Goal: Task Accomplishment & Management: Use online tool/utility

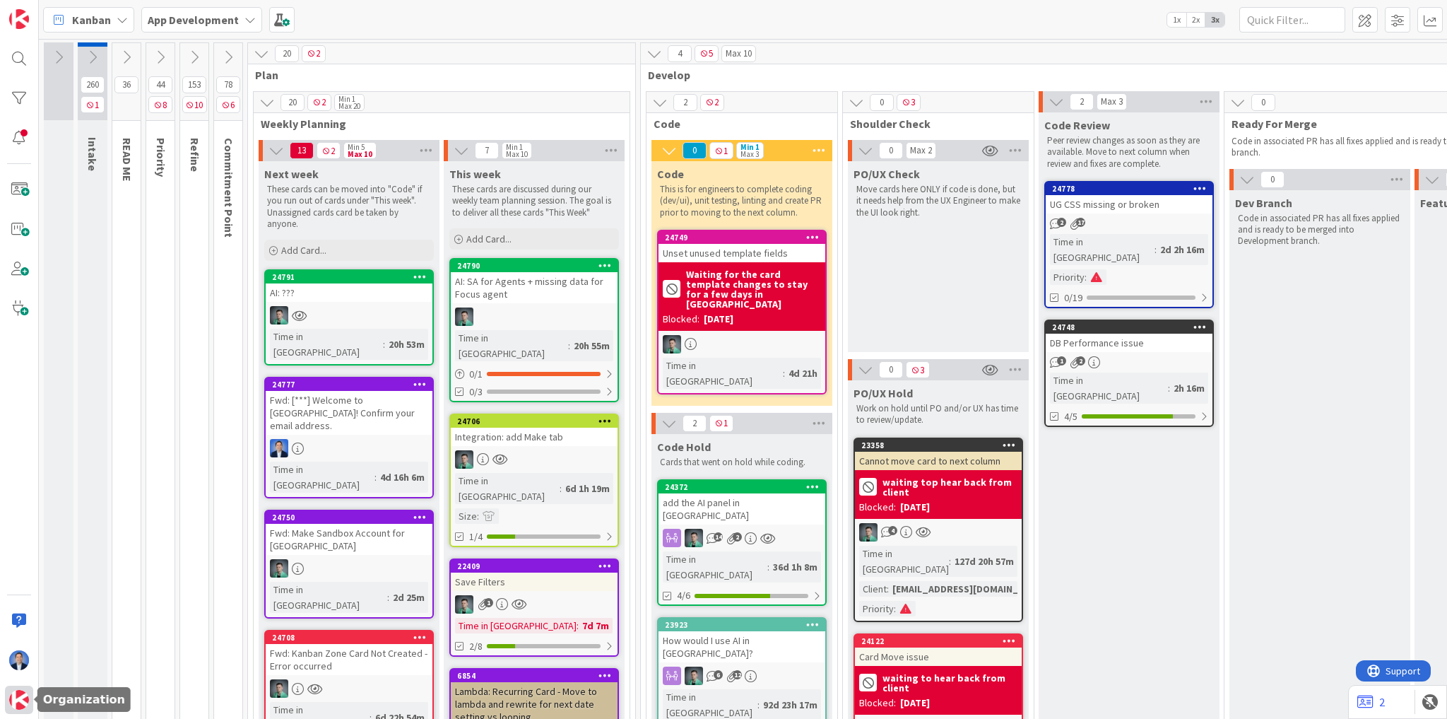
click at [19, 704] on img at bounding box center [19, 700] width 20 height 20
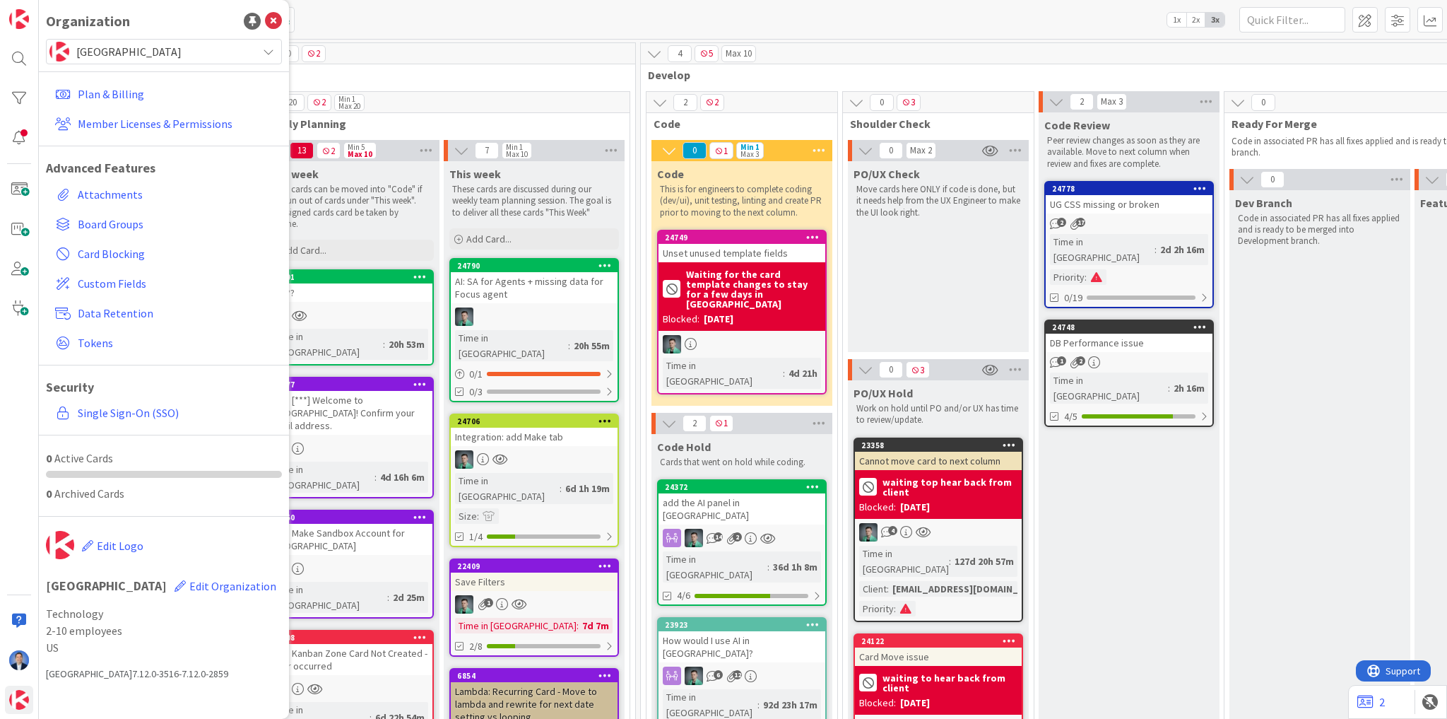
click at [133, 51] on span "[GEOGRAPHIC_DATA]" at bounding box center [163, 52] width 174 height 20
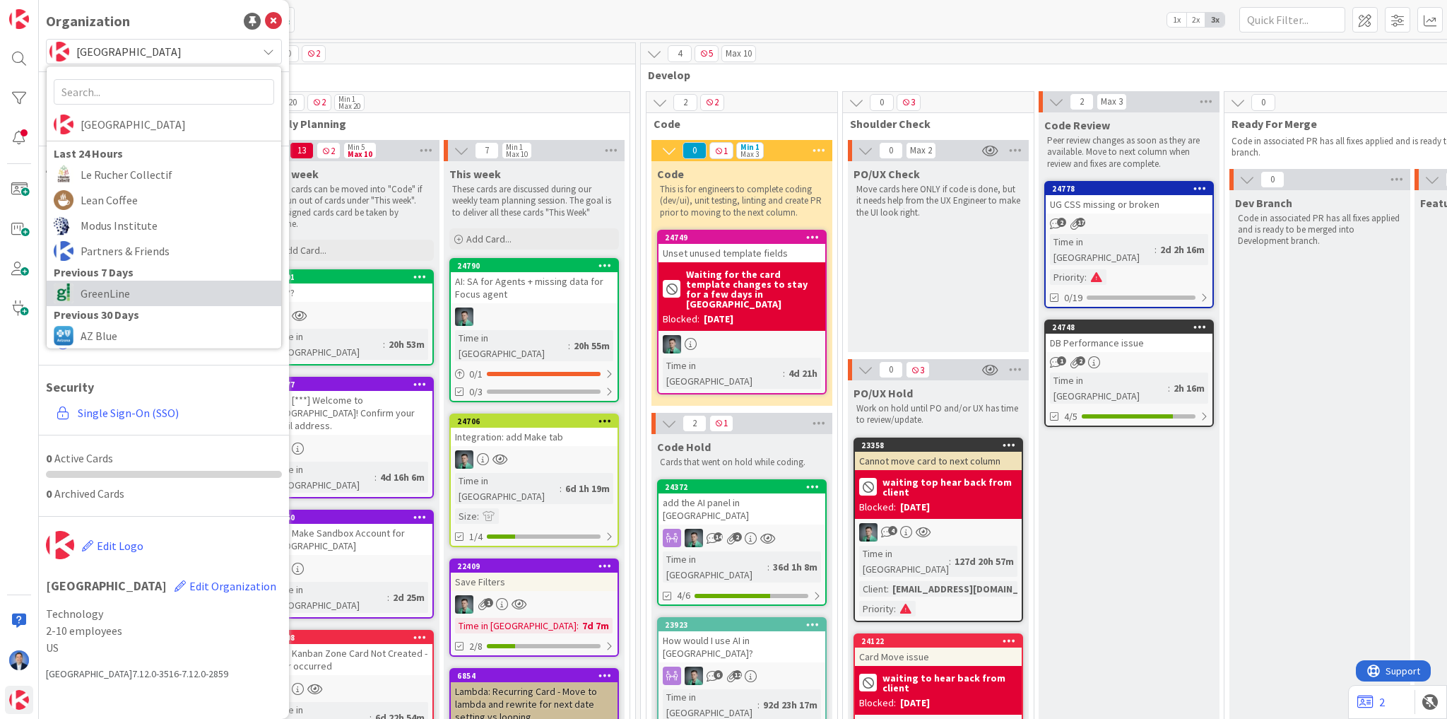
click at [146, 291] on span "GreenLine" at bounding box center [178, 293] width 194 height 21
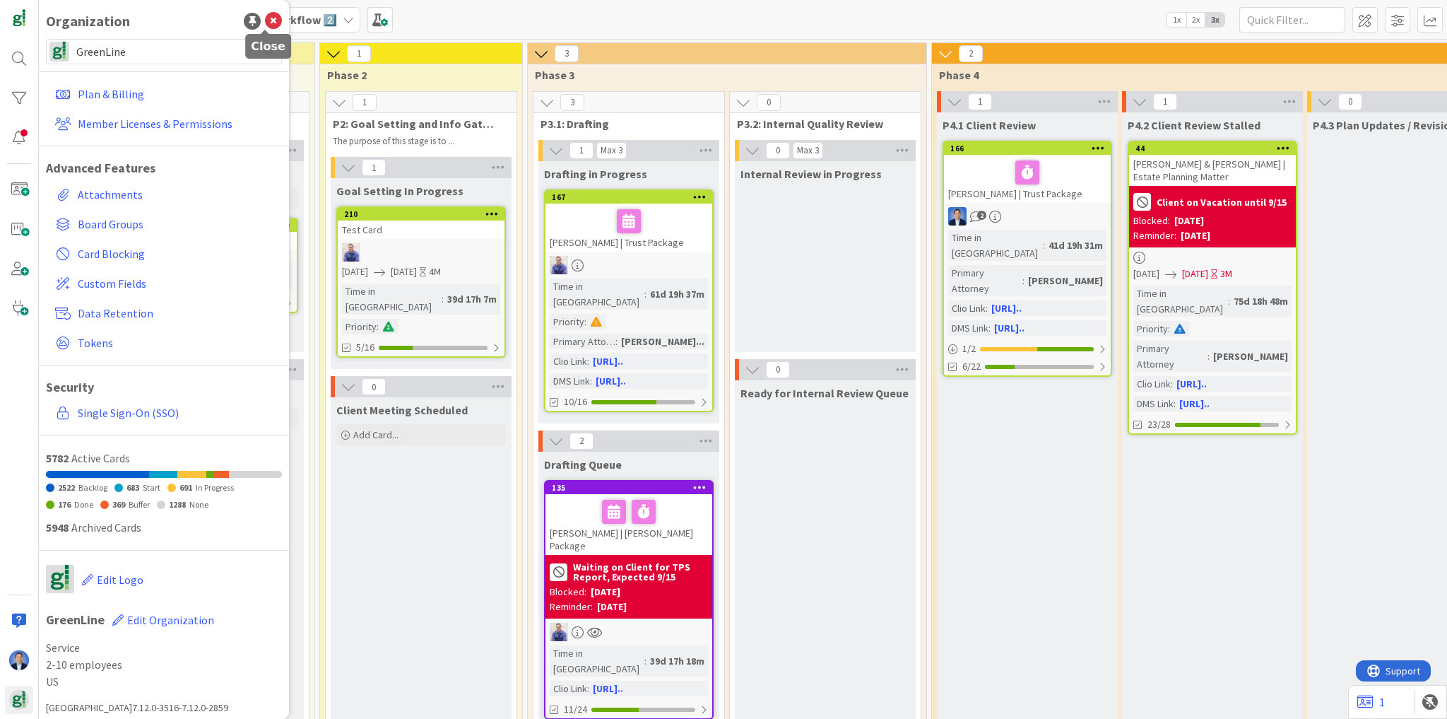
click at [266, 24] on icon at bounding box center [273, 21] width 17 height 17
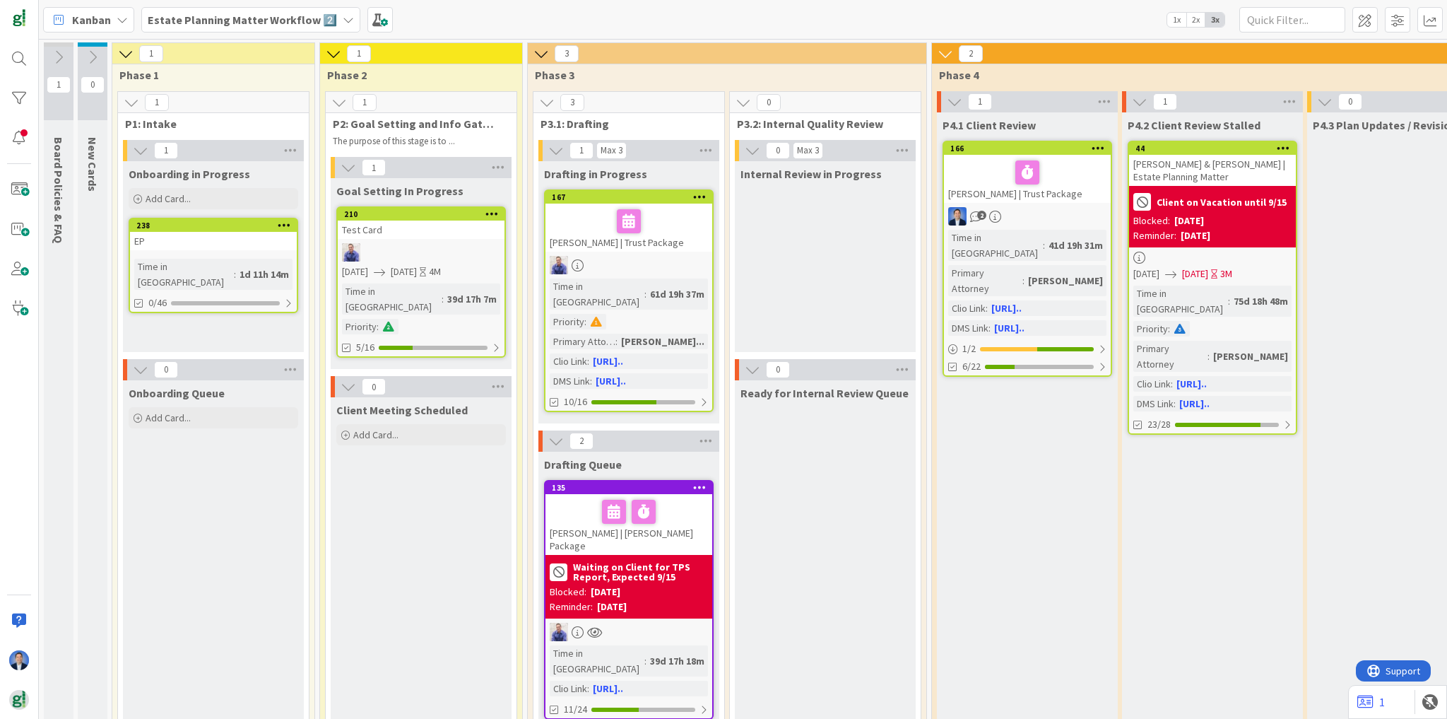
click at [208, 20] on b "Estate Planning Matter Workflow 2️⃣" at bounding box center [242, 20] width 189 height 14
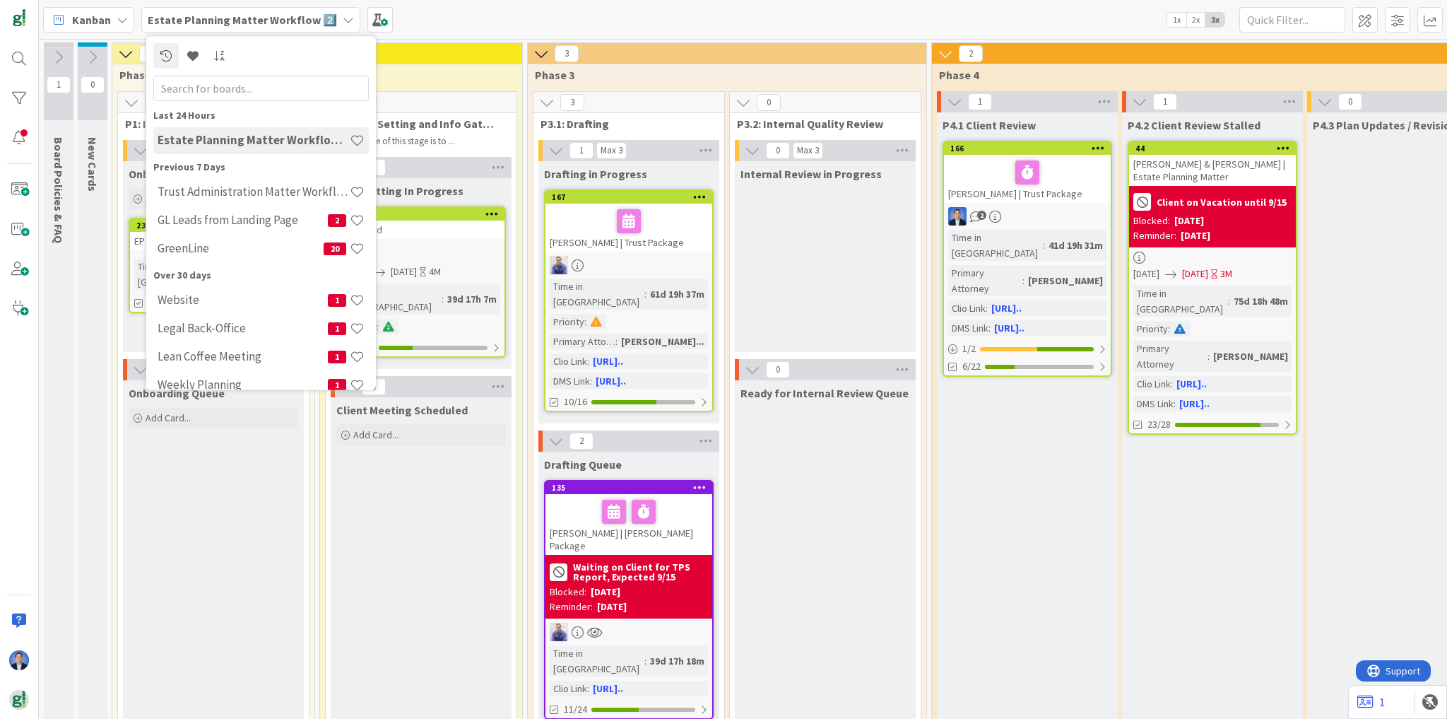
drag, startPoint x: 208, startPoint y: 20, endPoint x: 228, endPoint y: 20, distance: 19.8
click at [208, 20] on b "Estate Planning Matter Workflow 2️⃣" at bounding box center [242, 20] width 189 height 14
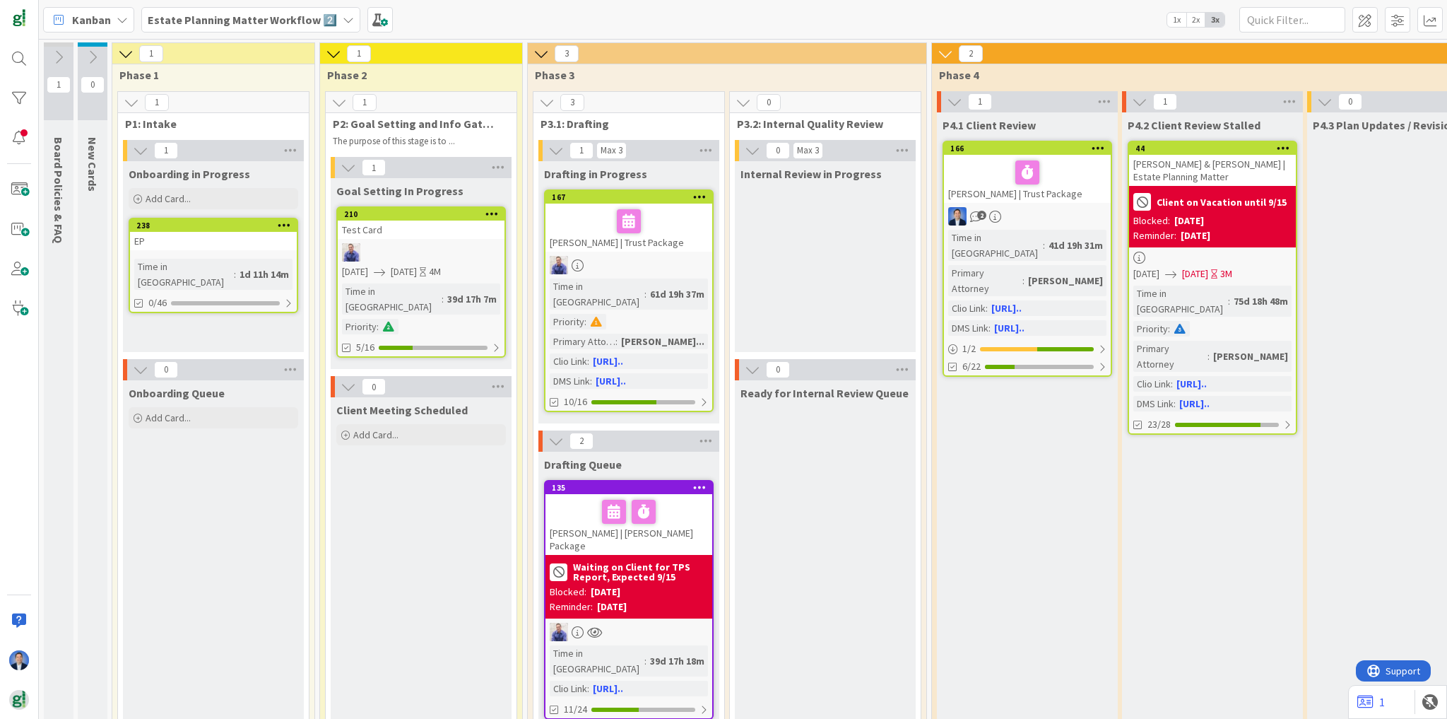
click at [288, 220] on icon at bounding box center [284, 225] width 13 height 10
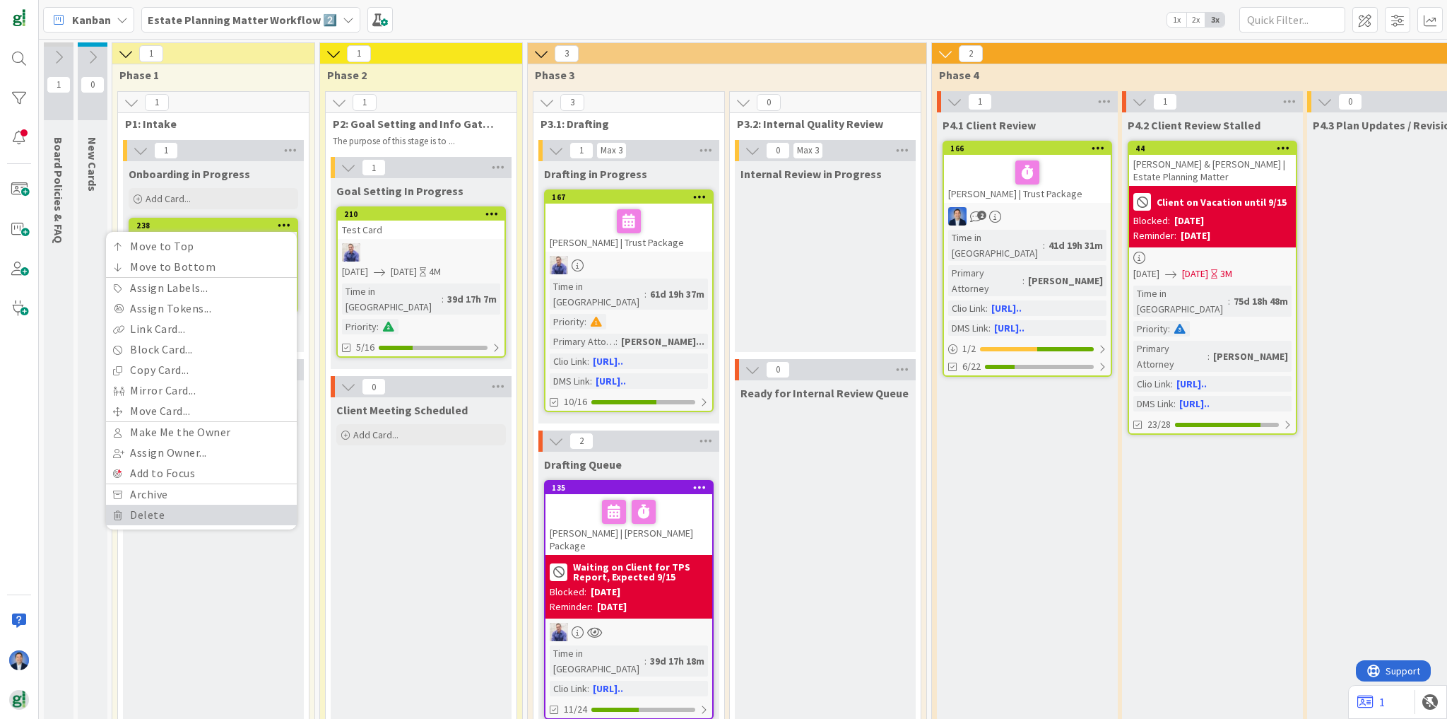
click at [208, 516] on link "Delete" at bounding box center [201, 514] width 191 height 20
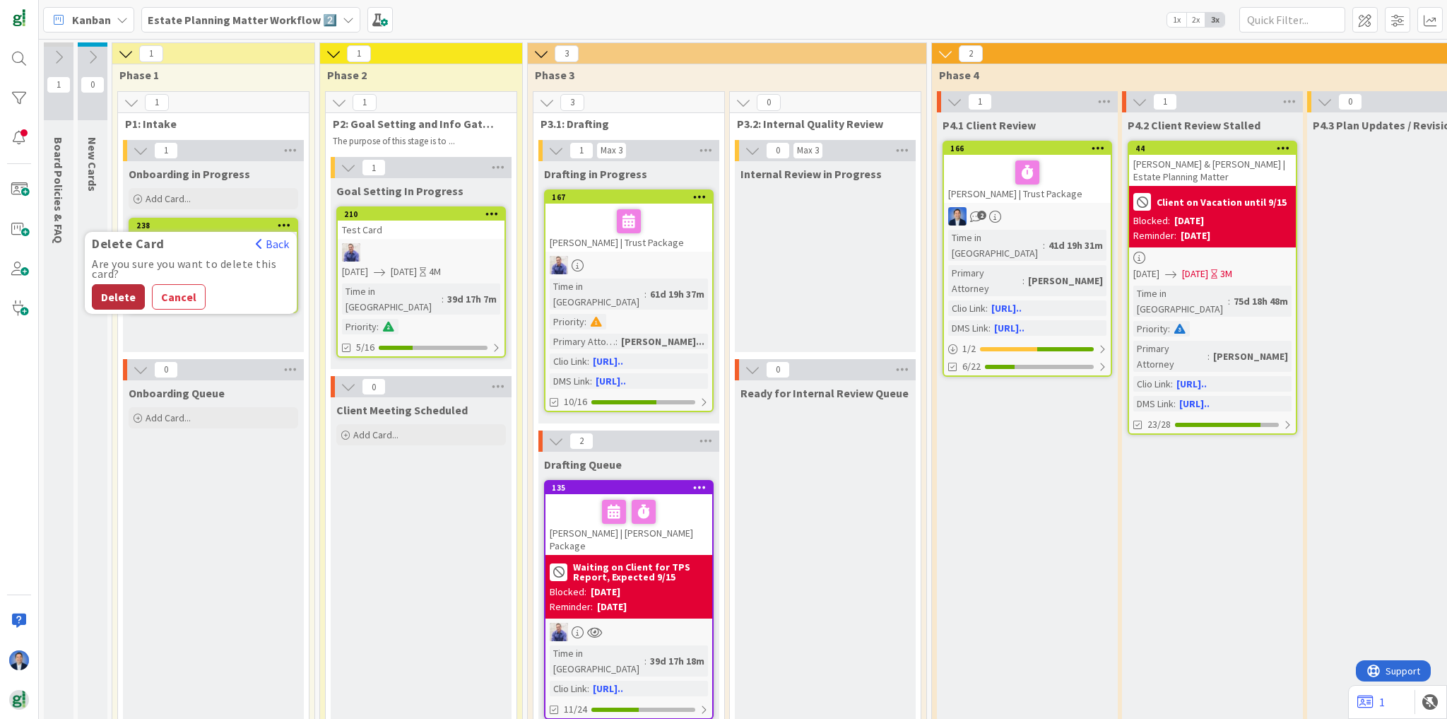
drag, startPoint x: 121, startPoint y: 299, endPoint x: 141, endPoint y: 302, distance: 20.8
click at [120, 298] on button "Delete" at bounding box center [118, 296] width 53 height 25
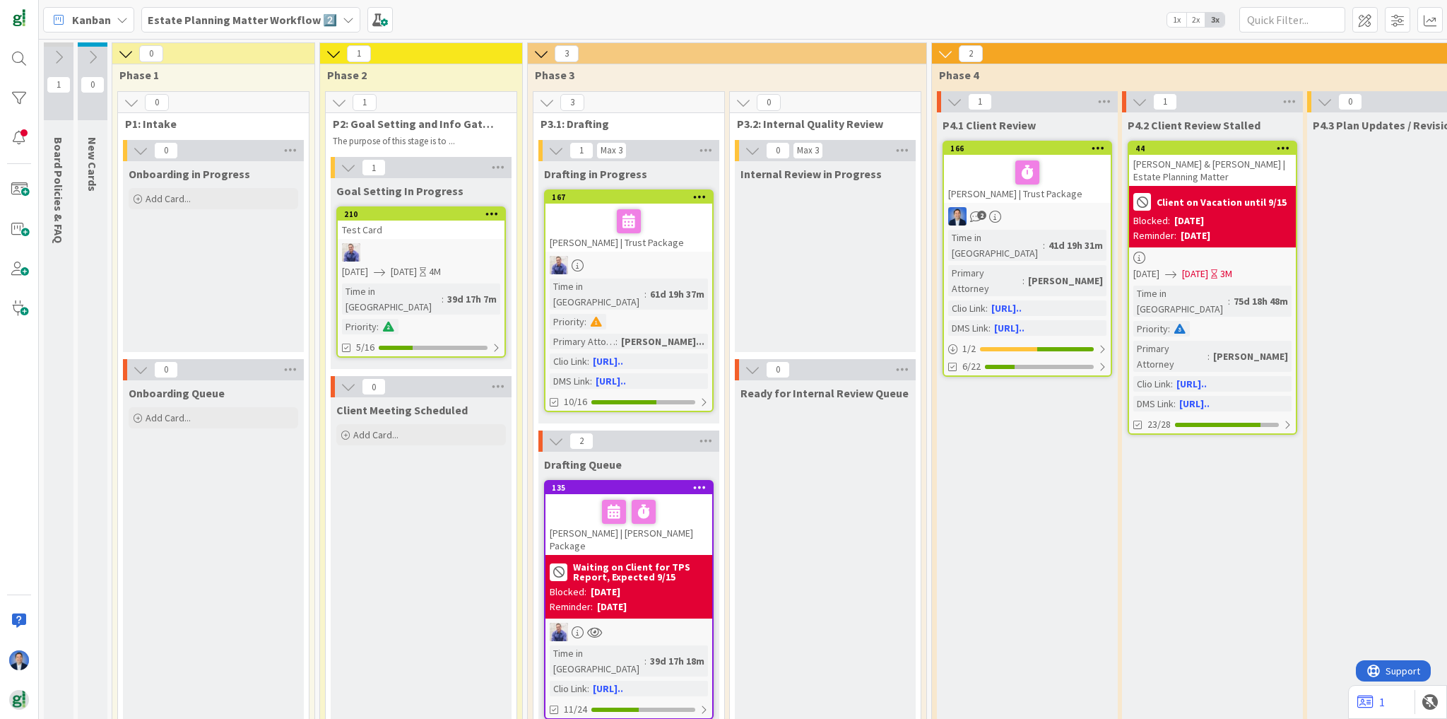
click at [301, 23] on b "Estate Planning Matter Workflow 2️⃣" at bounding box center [242, 20] width 189 height 14
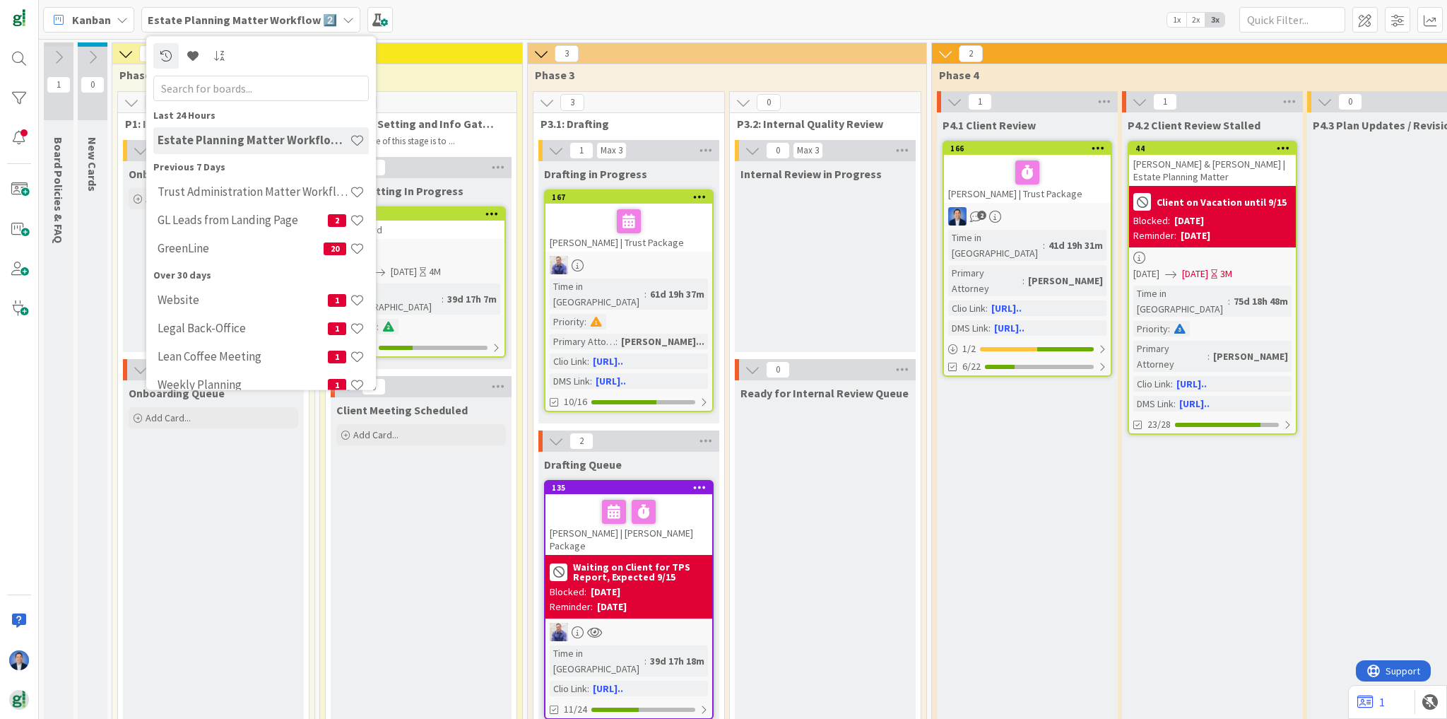
click at [283, 25] on b "Estate Planning Matter Workflow 2️⃣" at bounding box center [242, 20] width 189 height 14
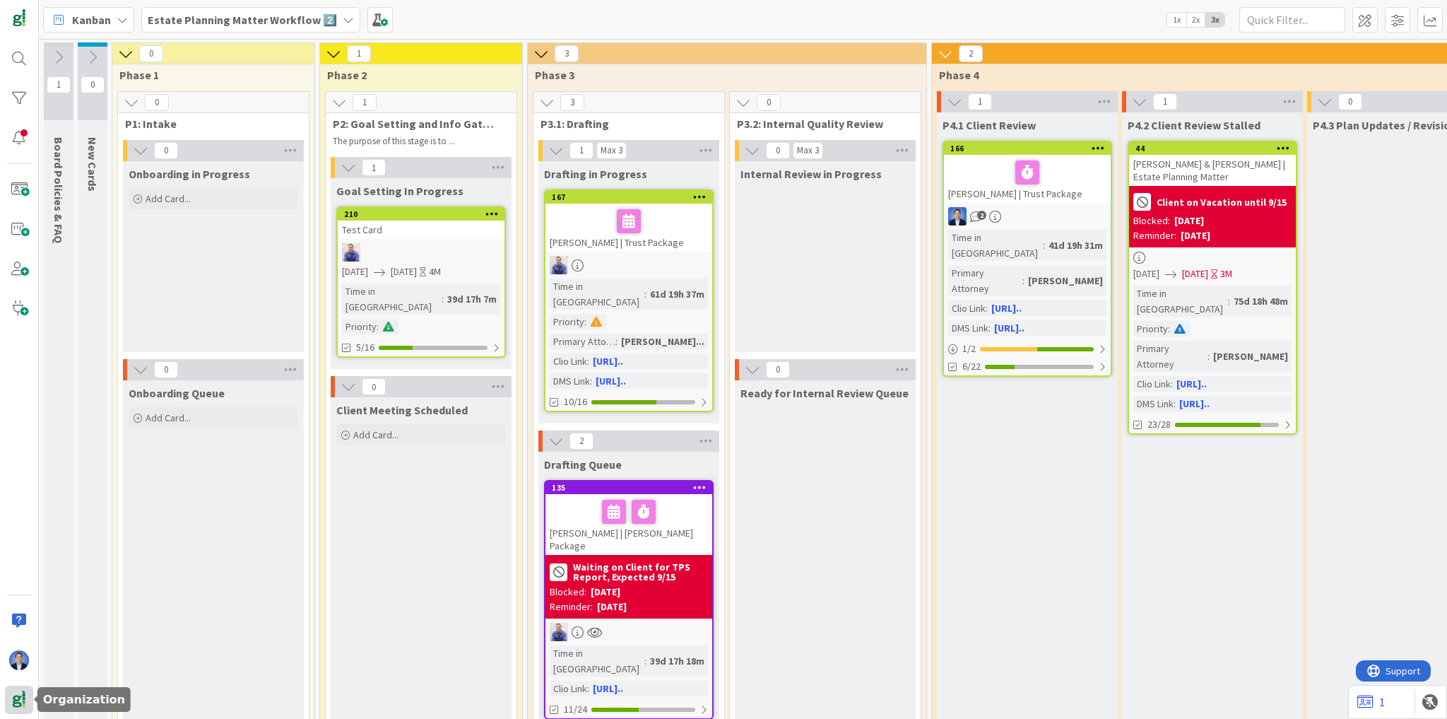
click at [21, 710] on div at bounding box center [19, 699] width 28 height 28
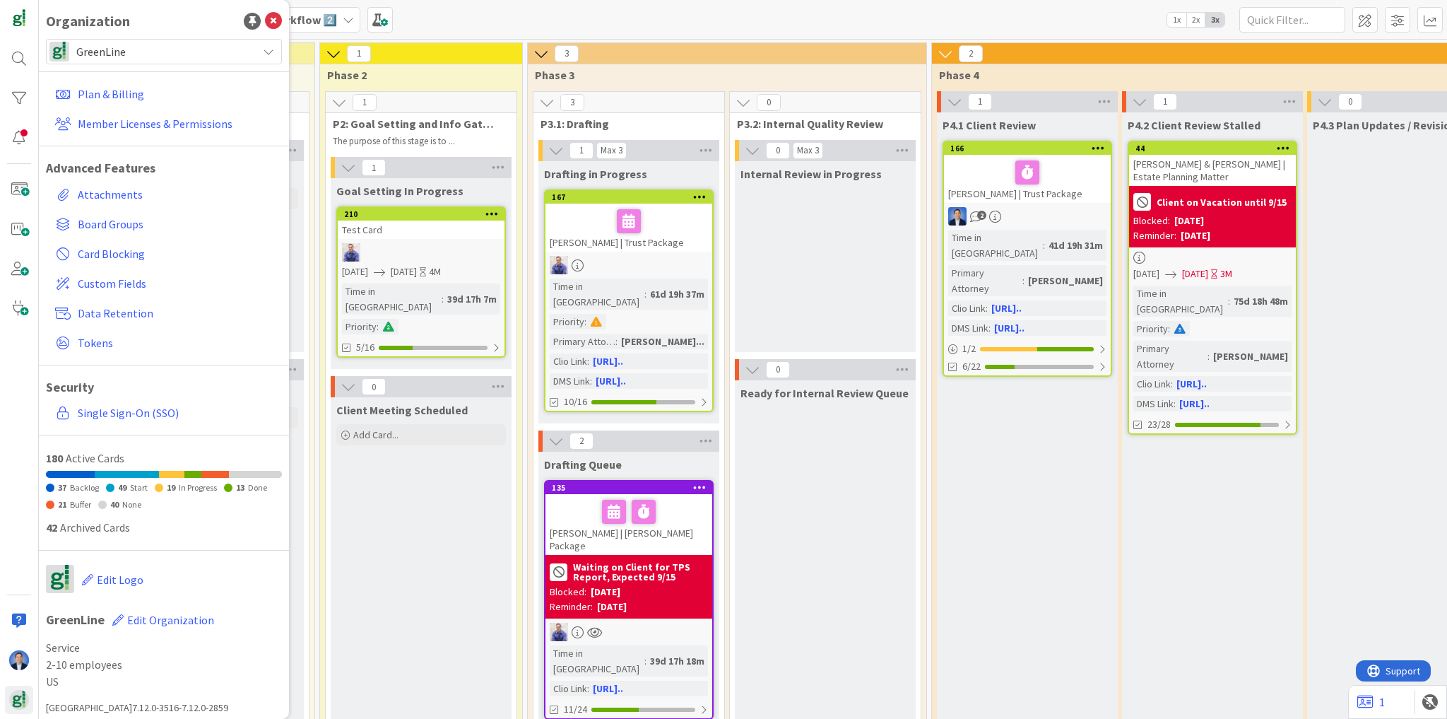
click at [190, 54] on span "GreenLine" at bounding box center [163, 52] width 174 height 20
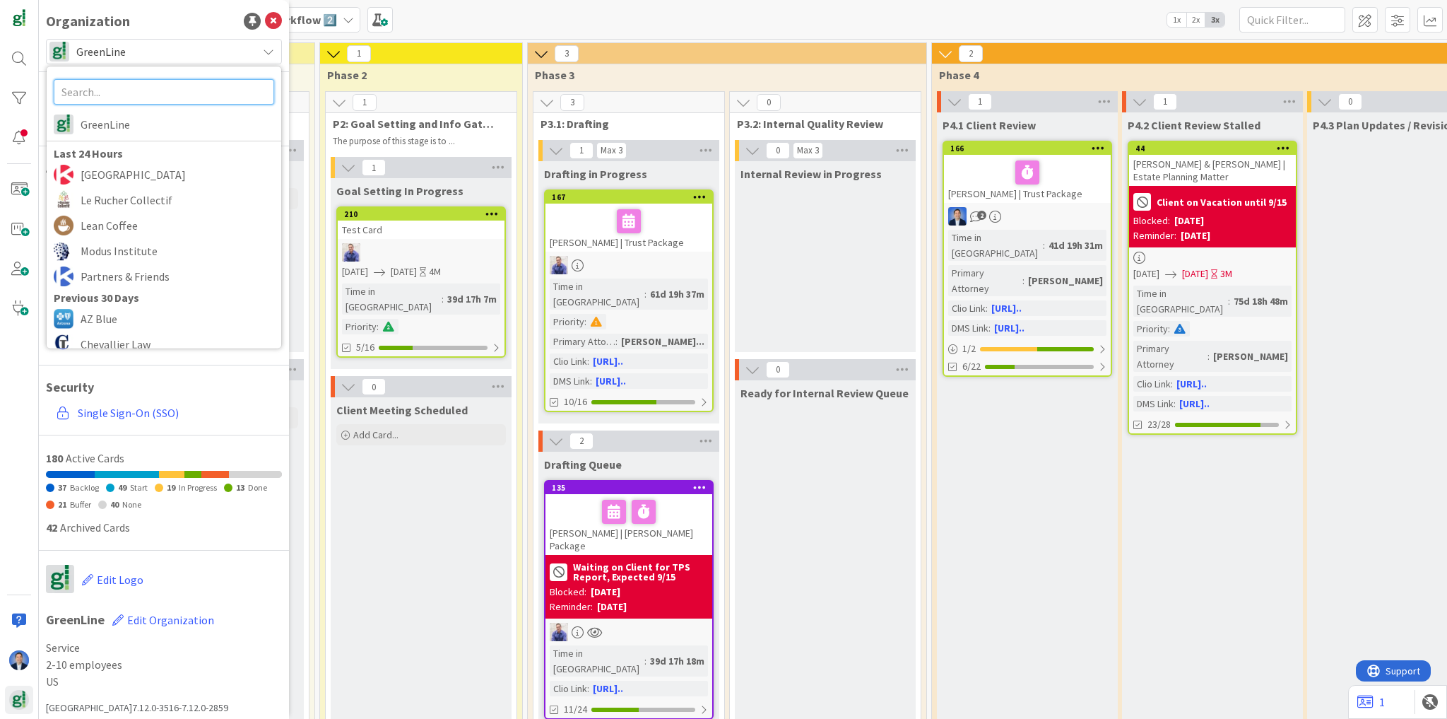
click at [110, 88] on input "text" at bounding box center [164, 91] width 220 height 25
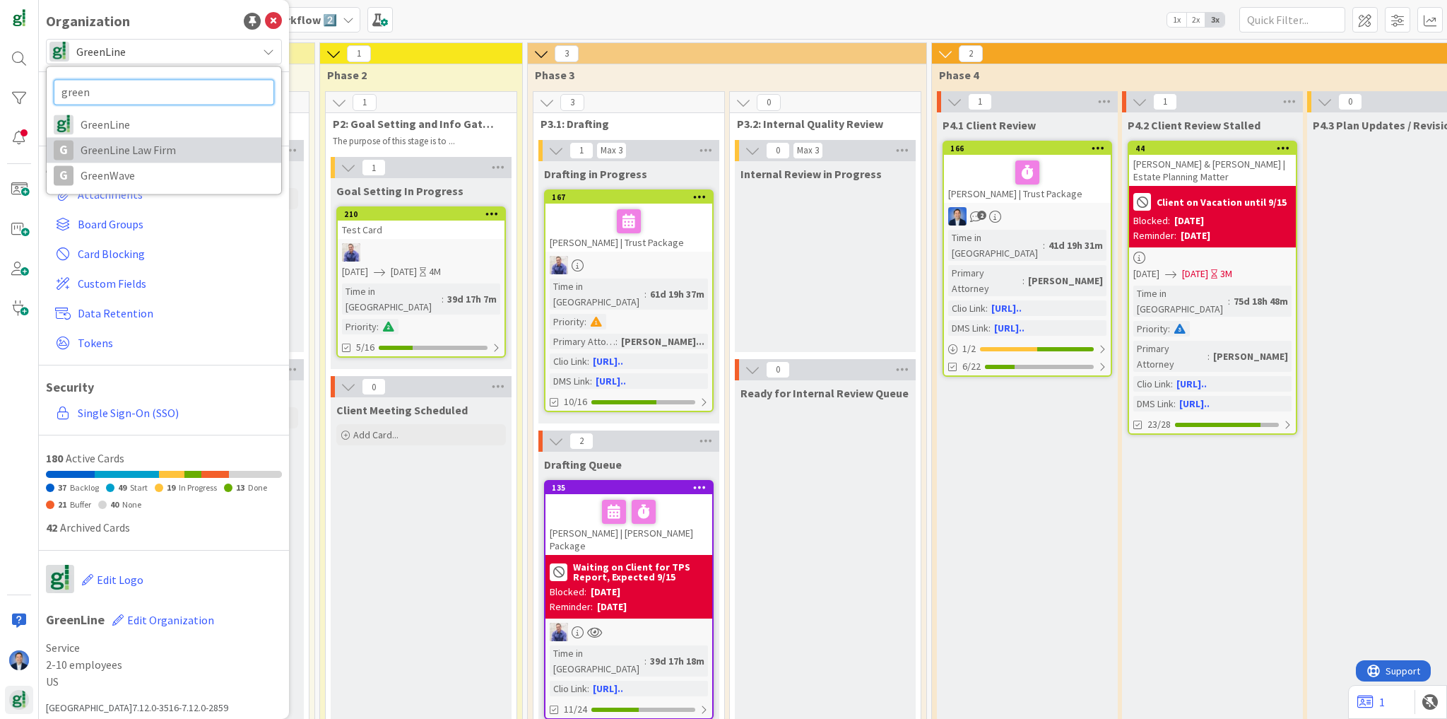
type input "green"
click at [100, 143] on span "GreenLine Law Firm" at bounding box center [178, 149] width 194 height 21
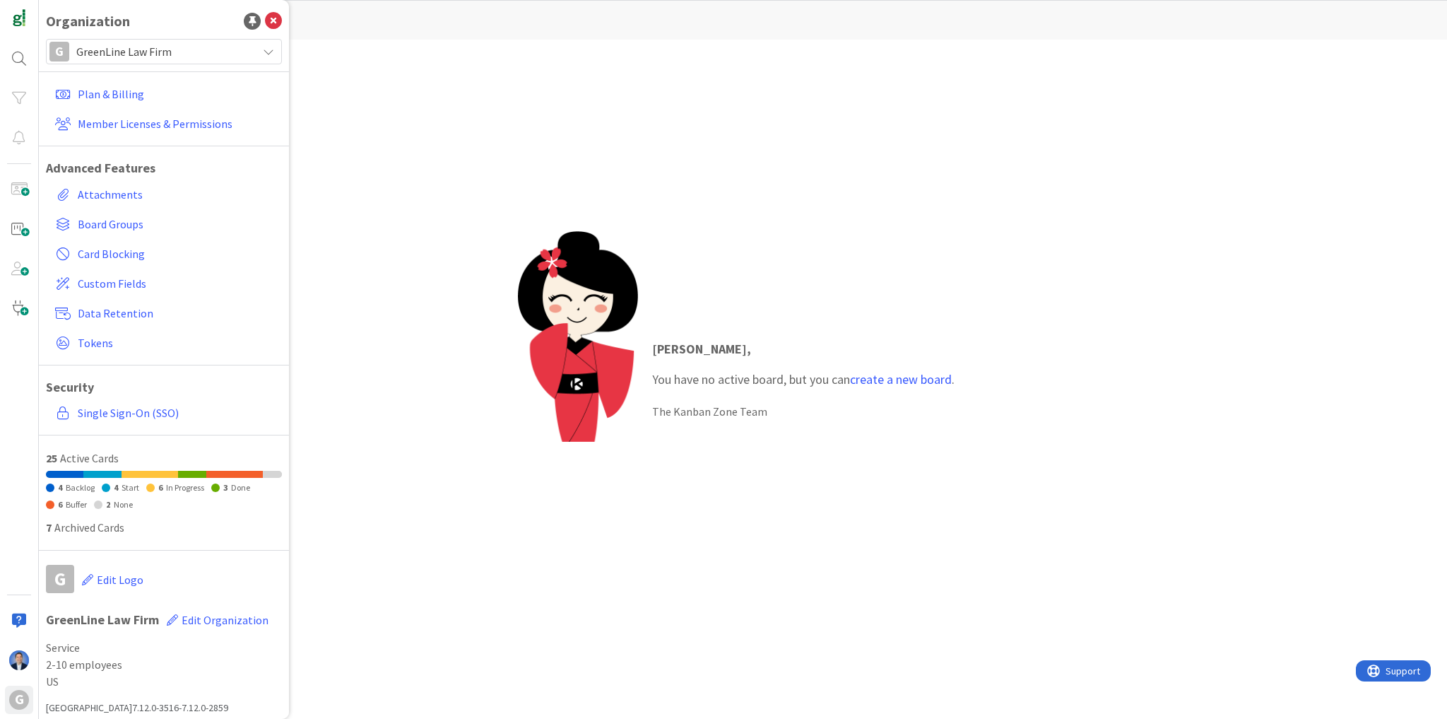
click at [507, 81] on div "[PERSON_NAME] , You have no active board, but you can create a new board . The …" at bounding box center [743, 379] width 1408 height 679
